Goal: Task Accomplishment & Management: Manage account settings

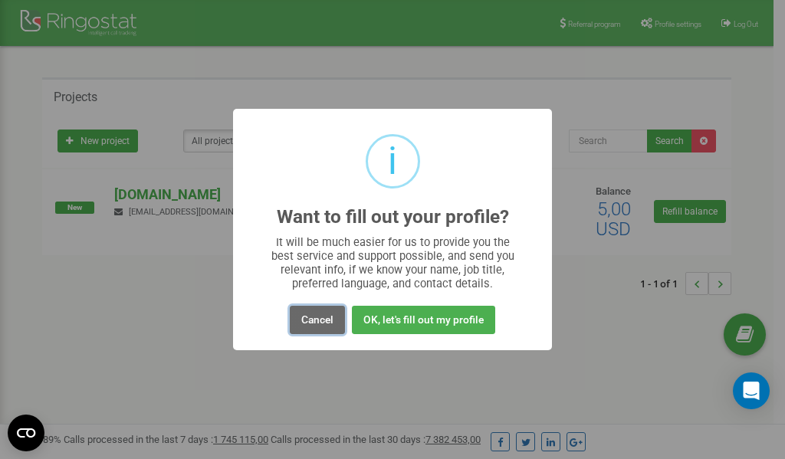
click at [317, 319] on button "Cancel" at bounding box center [317, 320] width 55 height 28
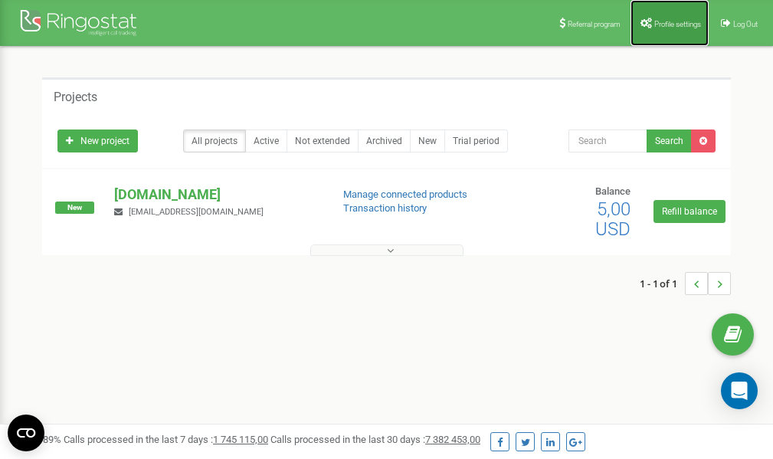
click at [661, 28] on link "Profile settings" at bounding box center [670, 23] width 78 height 46
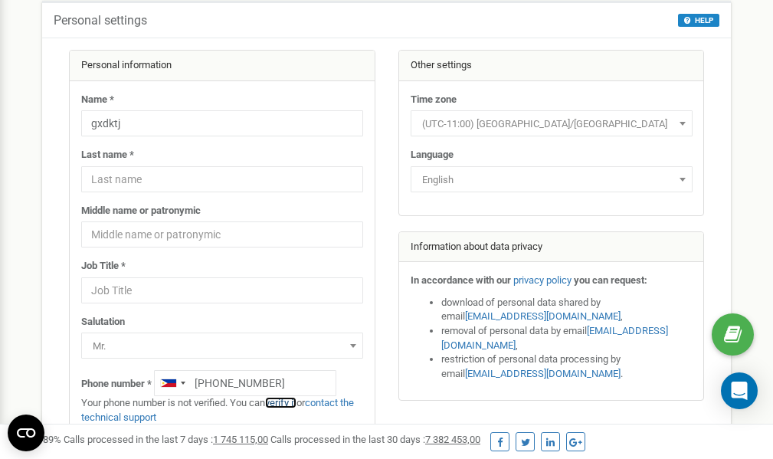
click at [289, 404] on link "verify it" at bounding box center [280, 402] width 31 height 11
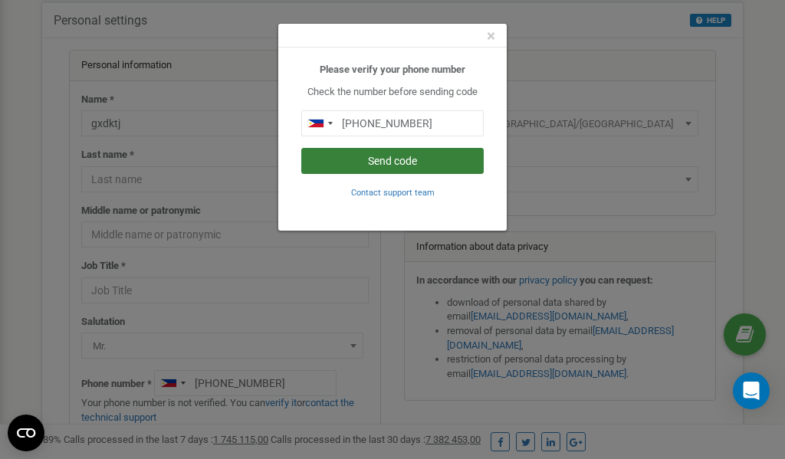
click at [411, 159] on button "Send code" at bounding box center [392, 161] width 182 height 26
